Goal: Information Seeking & Learning: Learn about a topic

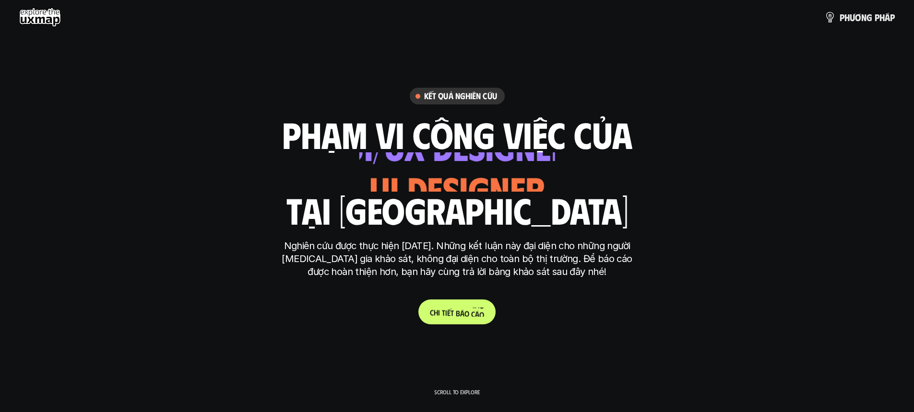
click at [472, 313] on p "C h i t i ế t b á o c á o" at bounding box center [457, 312] width 54 height 9
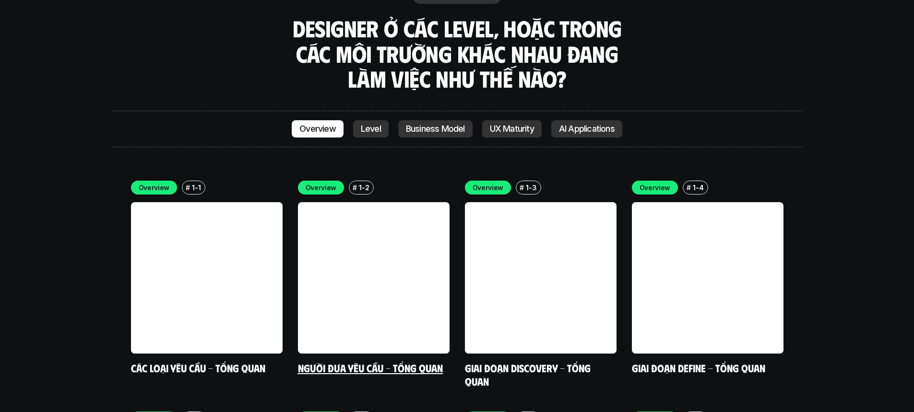
scroll to position [2728, 0]
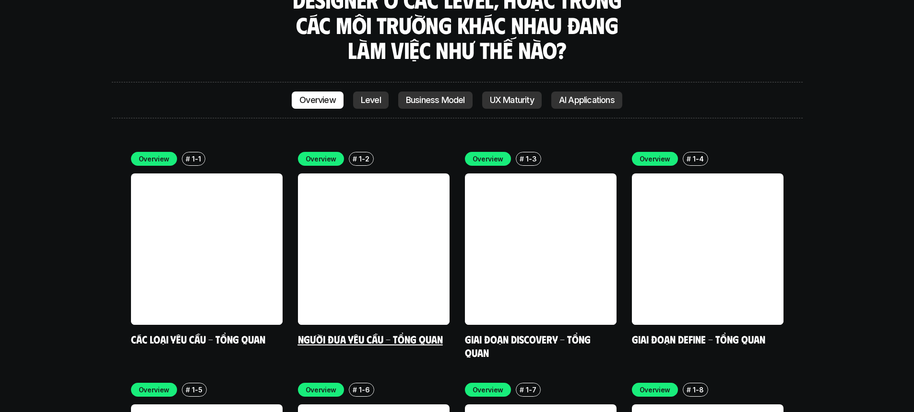
click at [329, 333] on link "Người đưa yêu cầu - Tổng quan" at bounding box center [370, 339] width 145 height 13
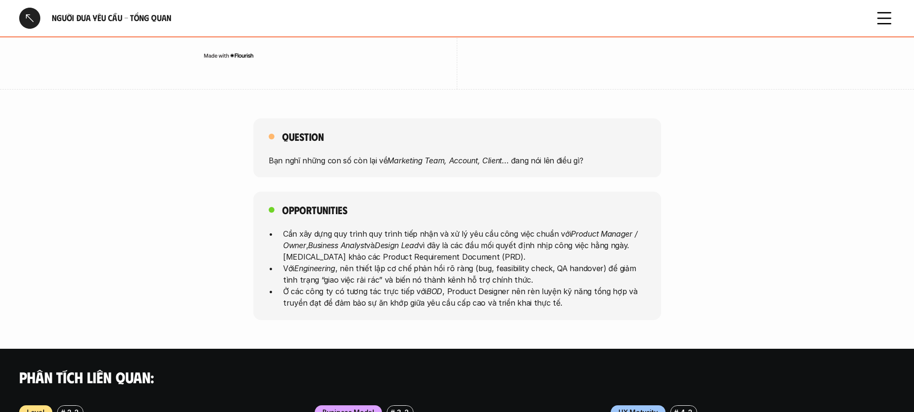
scroll to position [425, 0]
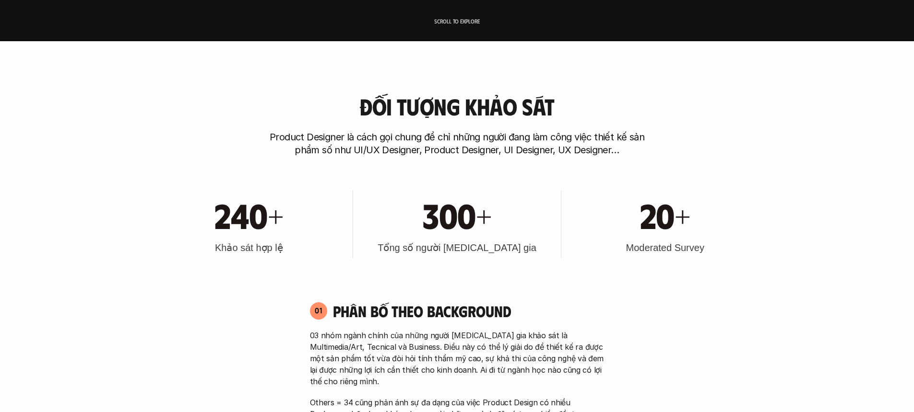
scroll to position [547, 0]
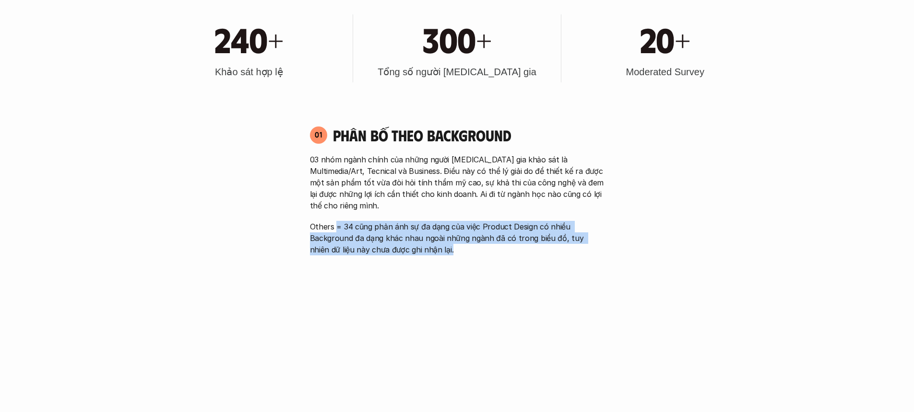
drag, startPoint x: 337, startPoint y: 218, endPoint x: 464, endPoint y: 243, distance: 129.6
click at [464, 243] on p "Others = 34 cũng phản ánh sự đa dạng của việc Product Design có nhiều Backgroun…" at bounding box center [457, 238] width 295 height 35
click at [399, 238] on p "Others = 34 cũng phản ánh sự đa dạng của việc Product Design có nhiều Backgroun…" at bounding box center [457, 238] width 295 height 35
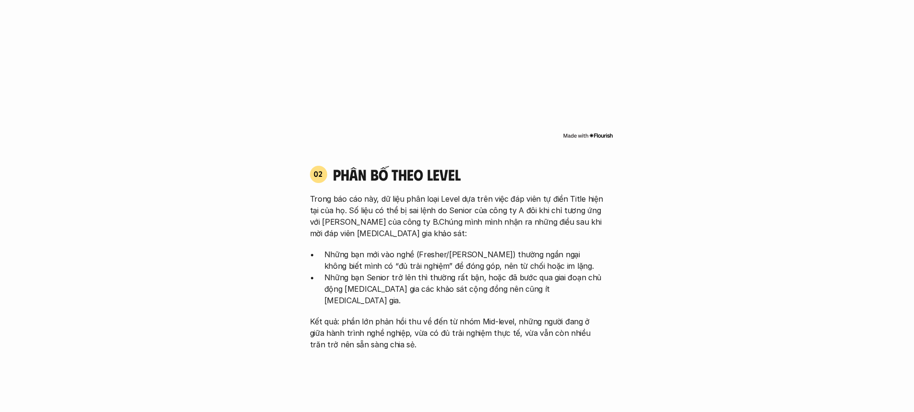
scroll to position [887, 0]
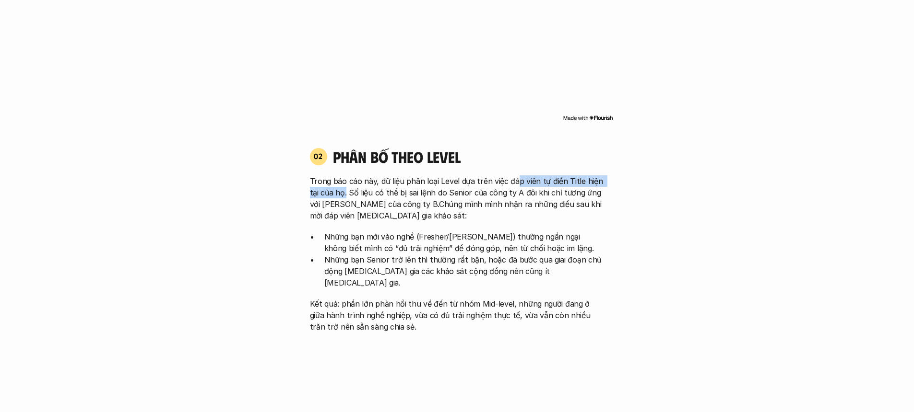
drag, startPoint x: 345, startPoint y: 178, endPoint x: 516, endPoint y: 172, distance: 171.3
click at [516, 176] on p "Trong báo cáo này, dữ liệu phân loại Level dựa trên việc đáp viên tự điền Title…" at bounding box center [457, 199] width 295 height 46
click at [395, 187] on p "Trong báo cáo này, dữ liệu phân loại Level dựa trên việc đáp viên tự điền Title…" at bounding box center [457, 199] width 295 height 46
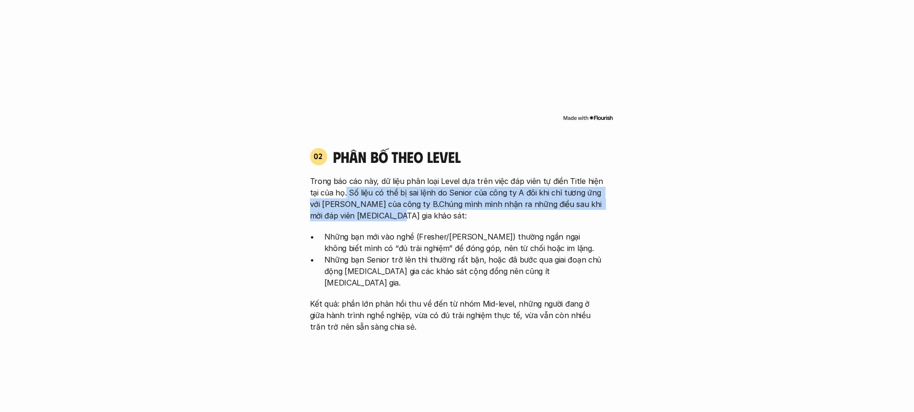
drag, startPoint x: 346, startPoint y: 179, endPoint x: 416, endPoint y: 206, distance: 75.2
click at [416, 206] on p "Trong báo cáo này, dữ liệu phân loại Level dựa trên việc đáp viên tự điền Title…" at bounding box center [457, 199] width 295 height 46
click at [392, 197] on p "Trong báo cáo này, dữ liệu phân loại Level dựa trên việc đáp viên tự điền Title…" at bounding box center [457, 199] width 295 height 46
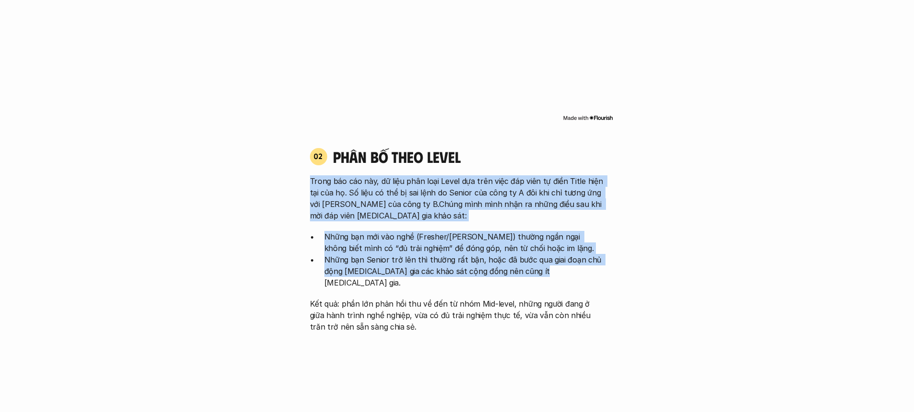
drag, startPoint x: 292, startPoint y: 164, endPoint x: 606, endPoint y: 267, distance: 331.1
click at [439, 240] on p "Những bạn mới vào nghề (Fresher/[PERSON_NAME]) thường ngần ngại không biết mình…" at bounding box center [464, 242] width 280 height 23
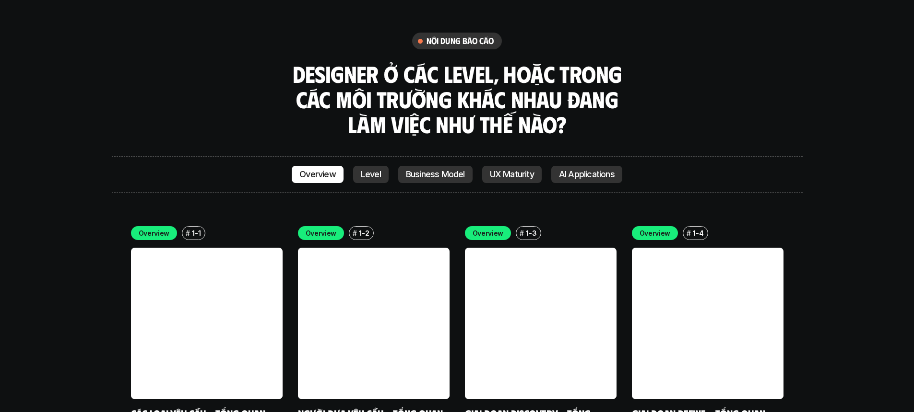
scroll to position [2656, 0]
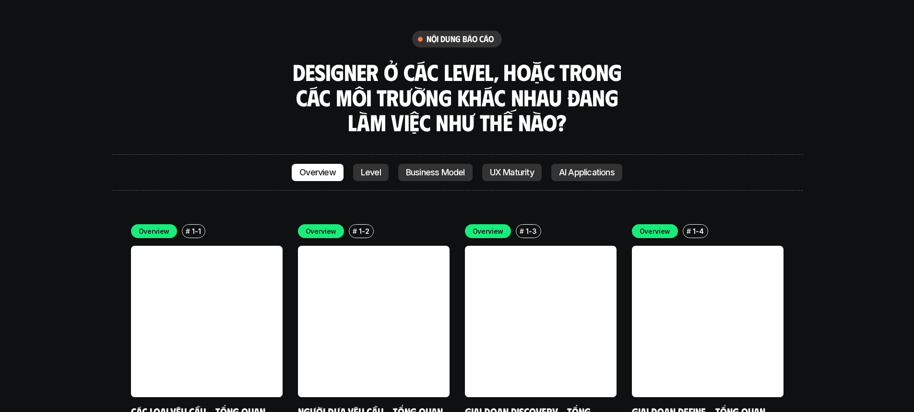
click at [221, 405] on link "Các loại yêu cầu - Tổng quan" at bounding box center [198, 411] width 134 height 13
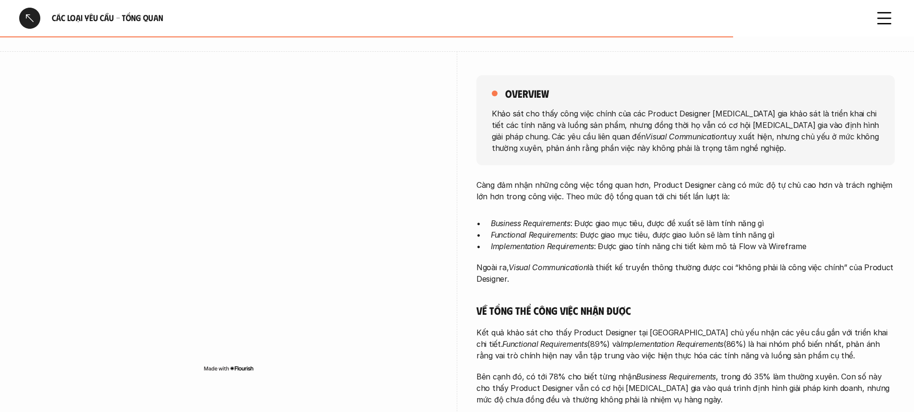
scroll to position [64, 0]
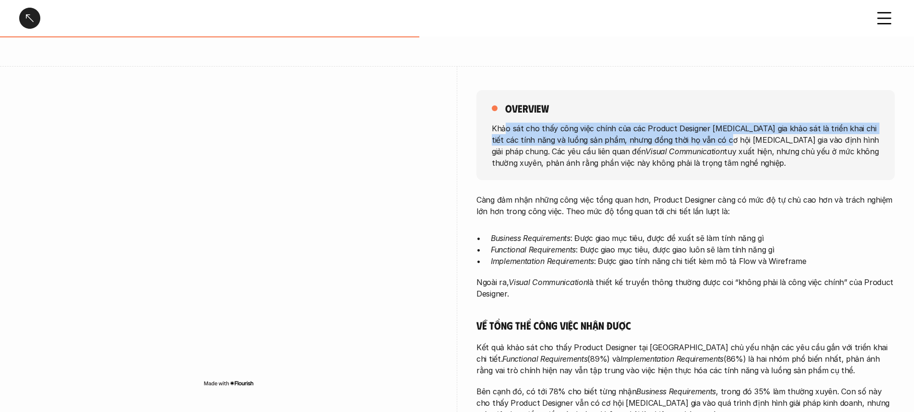
drag, startPoint x: 506, startPoint y: 129, endPoint x: 718, endPoint y: 142, distance: 212.4
click at [718, 142] on p "Khảo sát cho thấy công việc chính của các Product Designer [MEDICAL_DATA] gia k…" at bounding box center [686, 145] width 388 height 46
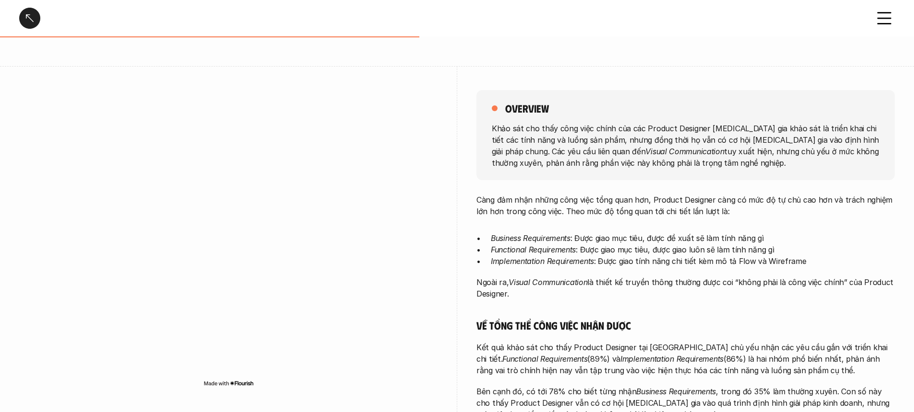
click at [684, 152] on p "Khảo sát cho thấy công việc chính của các Product Designer [MEDICAL_DATA] gia k…" at bounding box center [686, 145] width 388 height 46
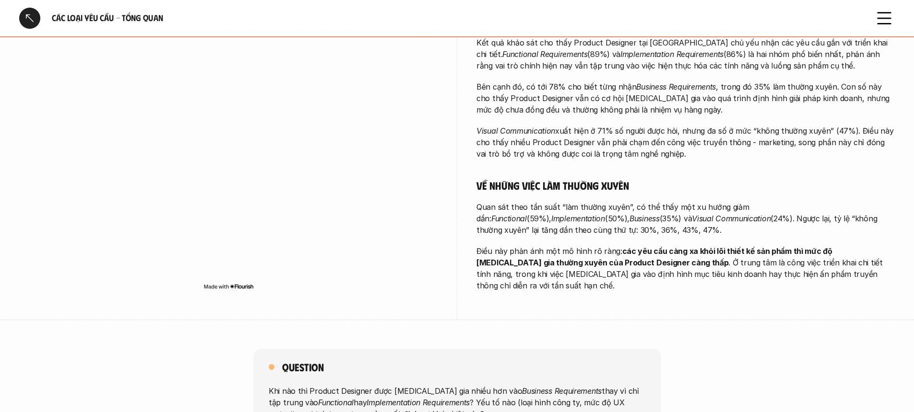
scroll to position [0, 0]
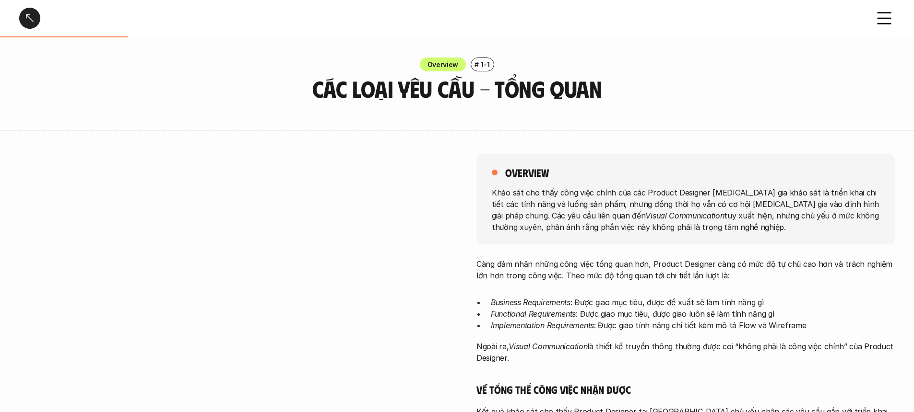
click at [888, 27] on icon at bounding box center [883, 18] width 21 height 21
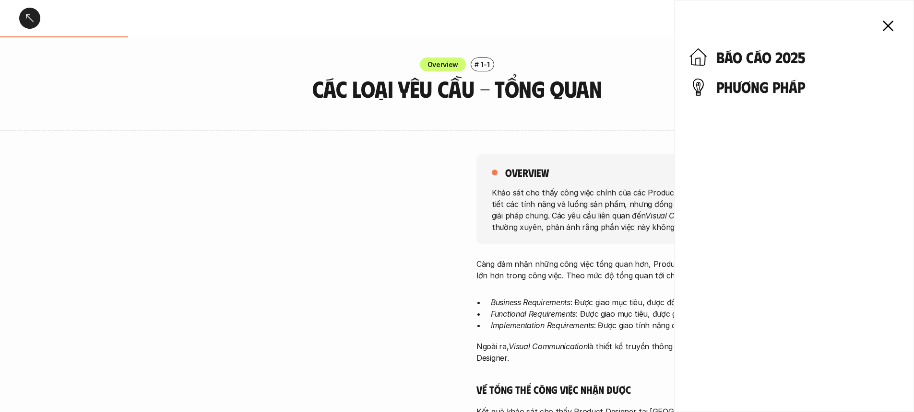
click at [775, 58] on h4 "báo cáo 2025" at bounding box center [807, 57] width 182 height 18
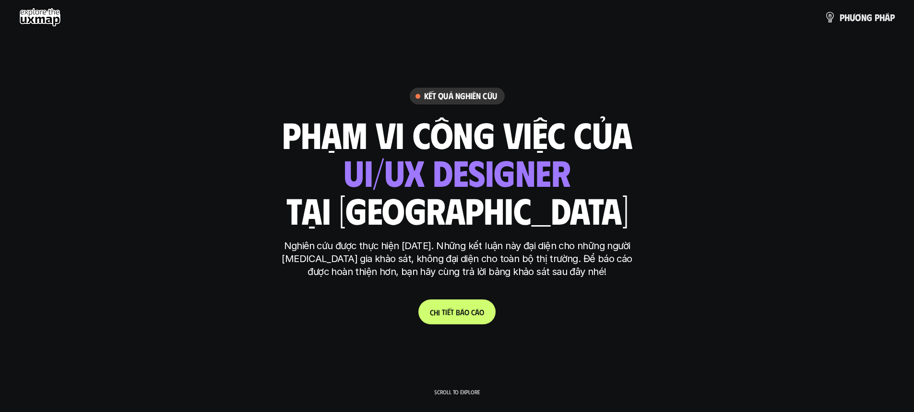
click at [471, 319] on link "C h i t i ế t b á o c á o" at bounding box center [456, 312] width 77 height 25
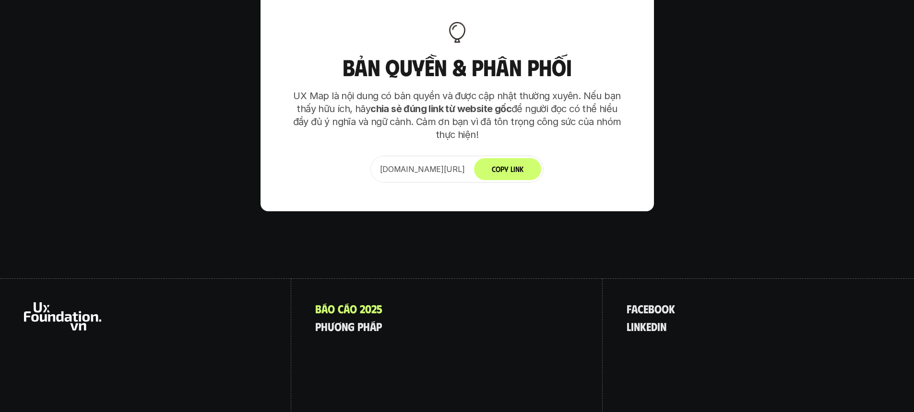
scroll to position [6023, 0]
click at [363, 307] on span "h" at bounding box center [366, 313] width 7 height 12
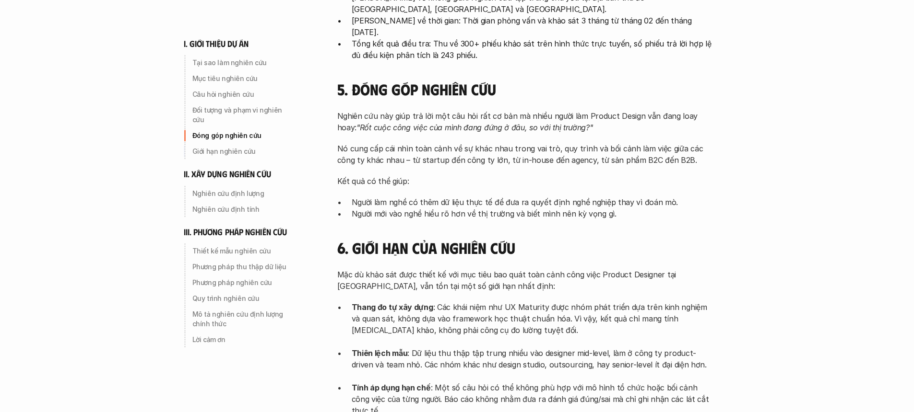
scroll to position [764, 0]
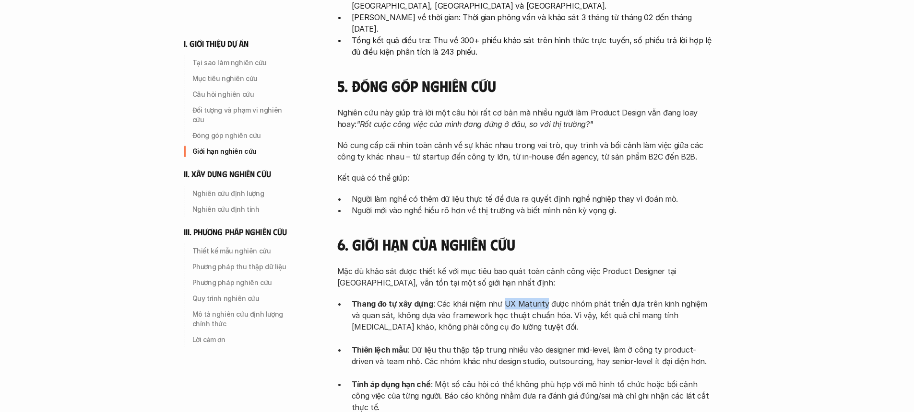
drag, startPoint x: 502, startPoint y: 292, endPoint x: 542, endPoint y: 295, distance: 40.0
click at [542, 298] on p "Thang đo tự xây dựng : Các khái niệm như UX Maturity được nhóm phát triển dựa t…" at bounding box center [532, 321] width 360 height 46
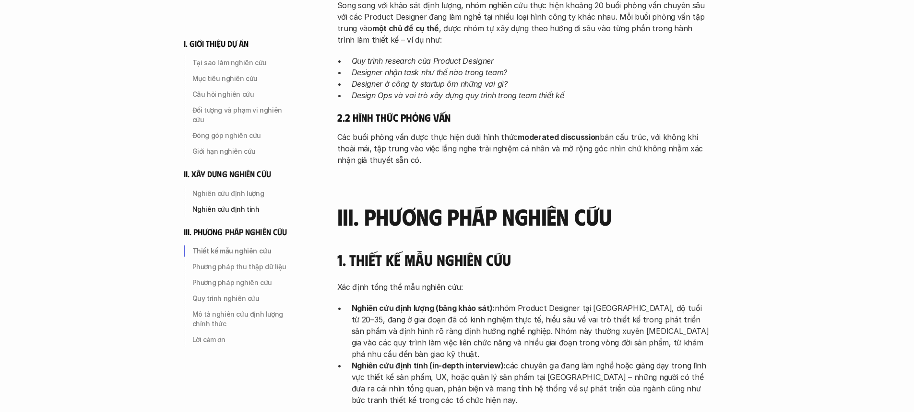
scroll to position [1994, 0]
